Goal: Transaction & Acquisition: Obtain resource

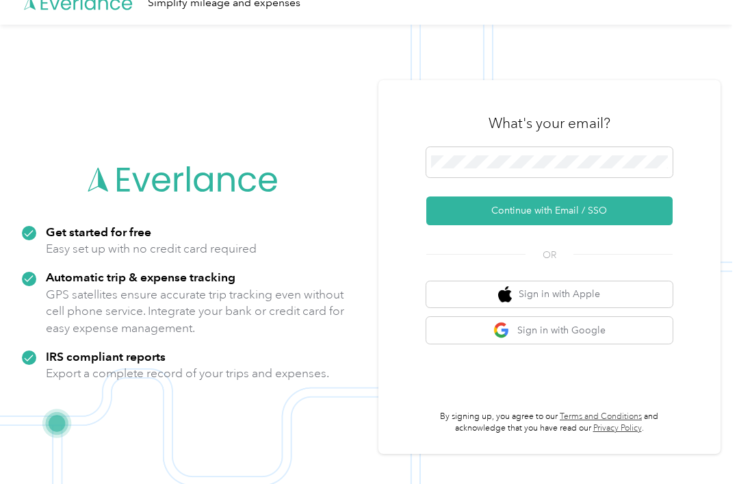
click at [579, 147] on div "What's your email?" at bounding box center [549, 123] width 246 height 48
click at [572, 171] on span at bounding box center [549, 162] width 246 height 30
click at [581, 174] on span at bounding box center [549, 162] width 246 height 30
click at [572, 170] on span at bounding box center [549, 162] width 246 height 30
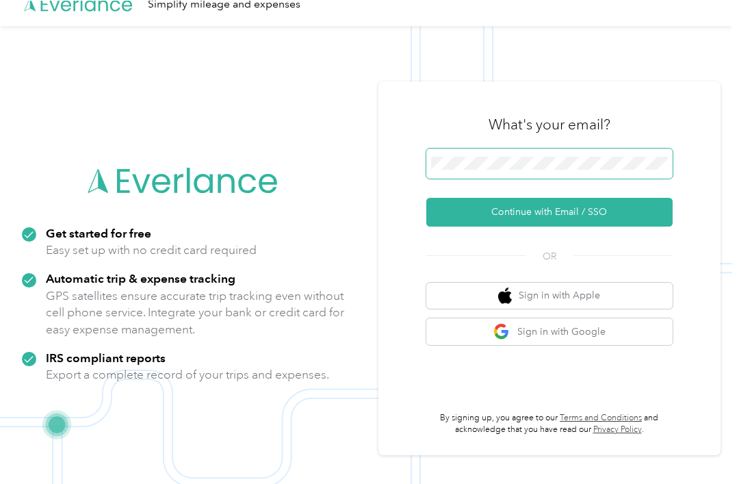
scroll to position [18, 0]
click at [560, 178] on span at bounding box center [549, 163] width 246 height 30
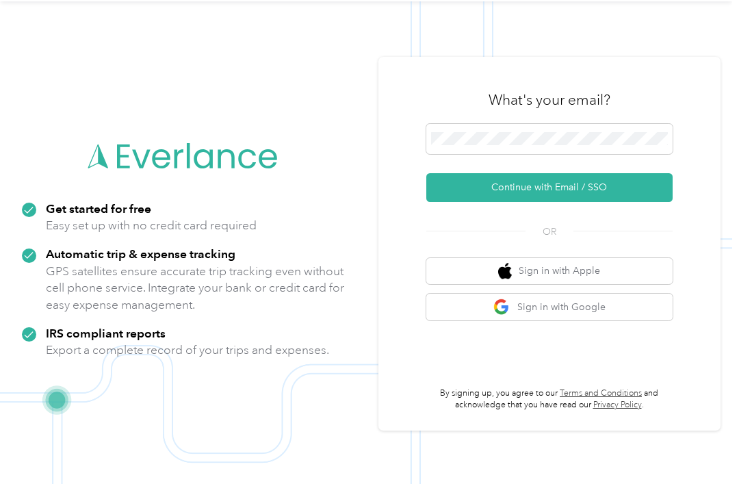
click at [594, 202] on button "Continue with Email / SSO" at bounding box center [549, 187] width 246 height 29
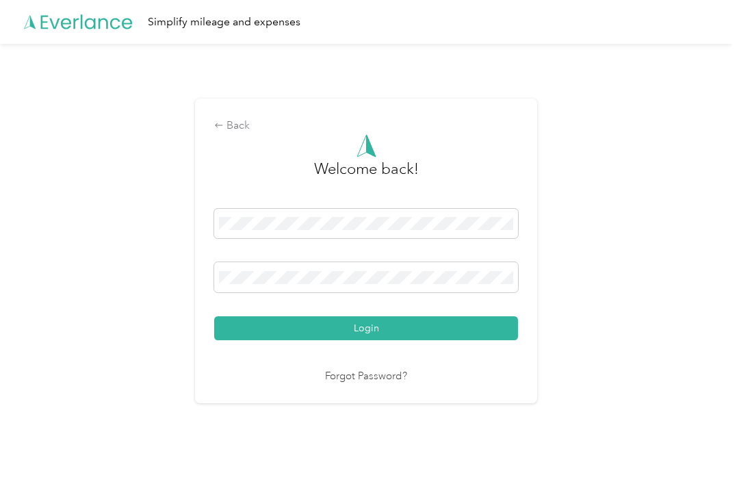
scroll to position [25, 0]
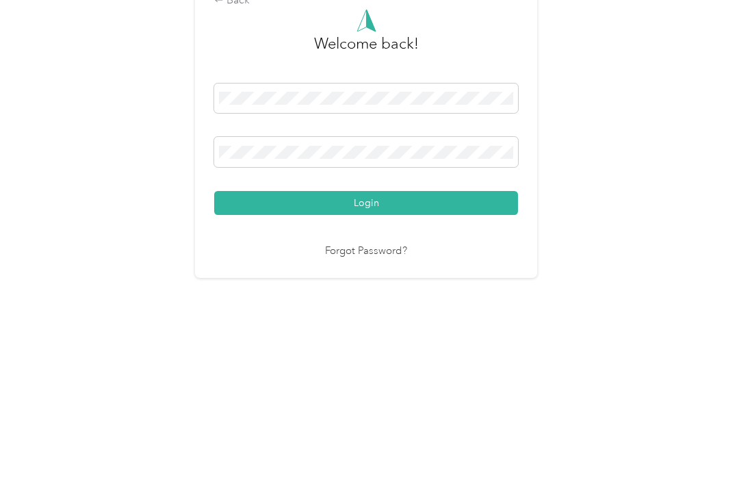
click at [369, 316] on button "Login" at bounding box center [366, 328] width 304 height 24
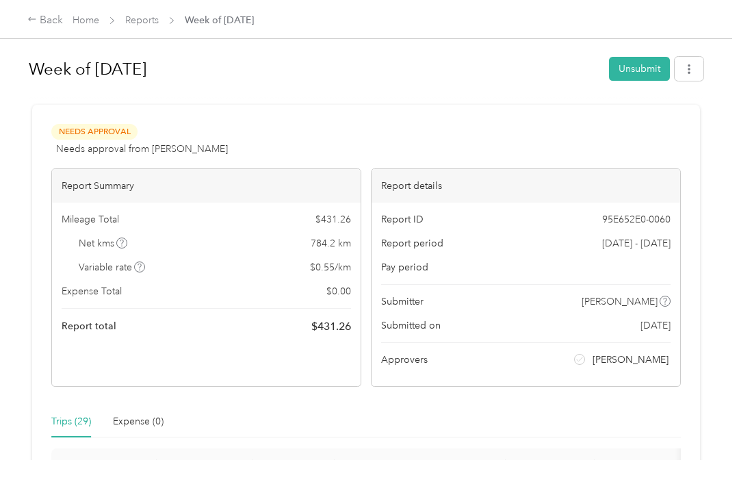
click at [158, 14] on link "Reports" at bounding box center [142, 20] width 34 height 12
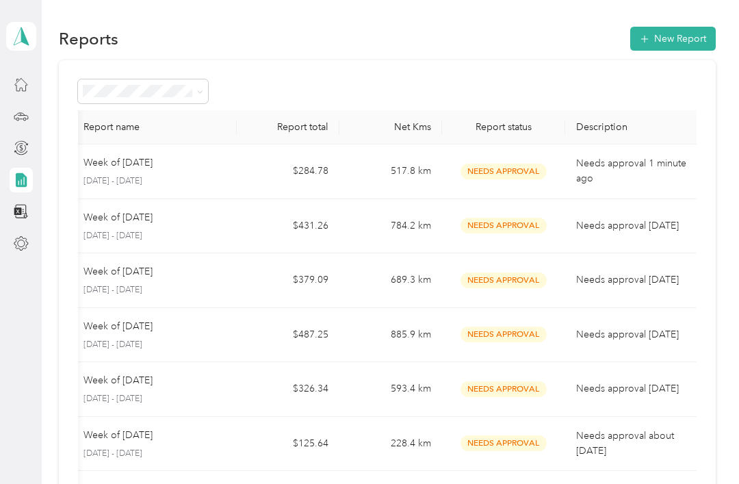
scroll to position [0, 4]
click at [611, 156] on p "Needs approval 1 minute ago" at bounding box center [634, 171] width 115 height 30
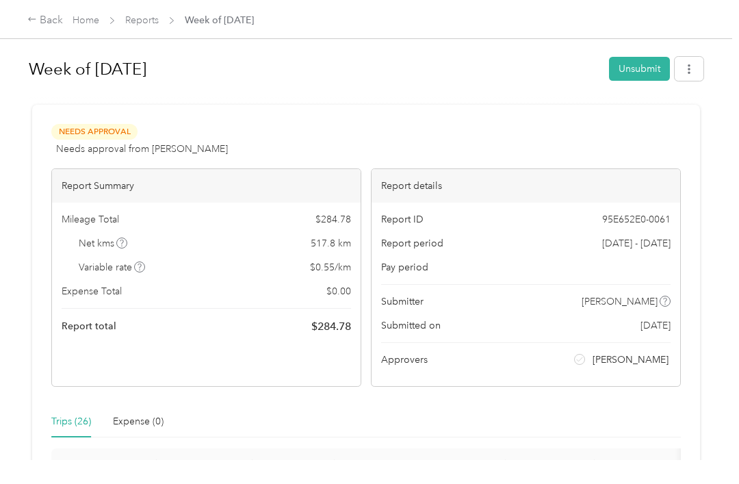
scroll to position [7, 0]
click at [694, 68] on button "button" at bounding box center [688, 69] width 29 height 24
click at [670, 114] on span "Download" at bounding box center [656, 119] width 45 height 14
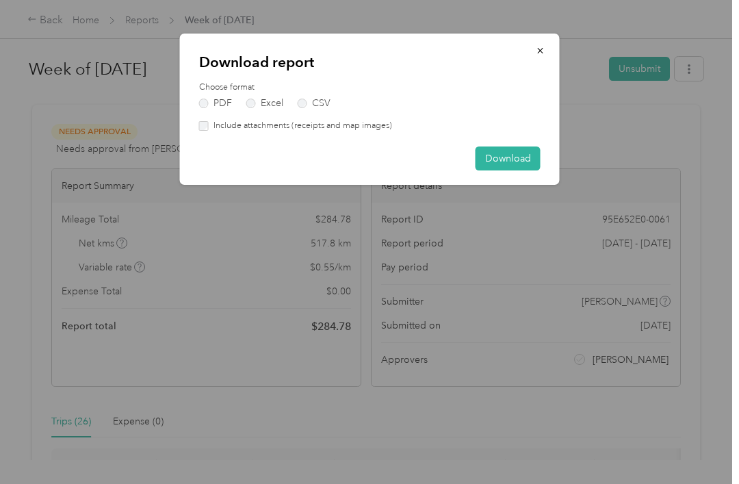
click at [502, 153] on button "Download" at bounding box center [507, 158] width 65 height 24
